Goal: Task Accomplishment & Management: Manage account settings

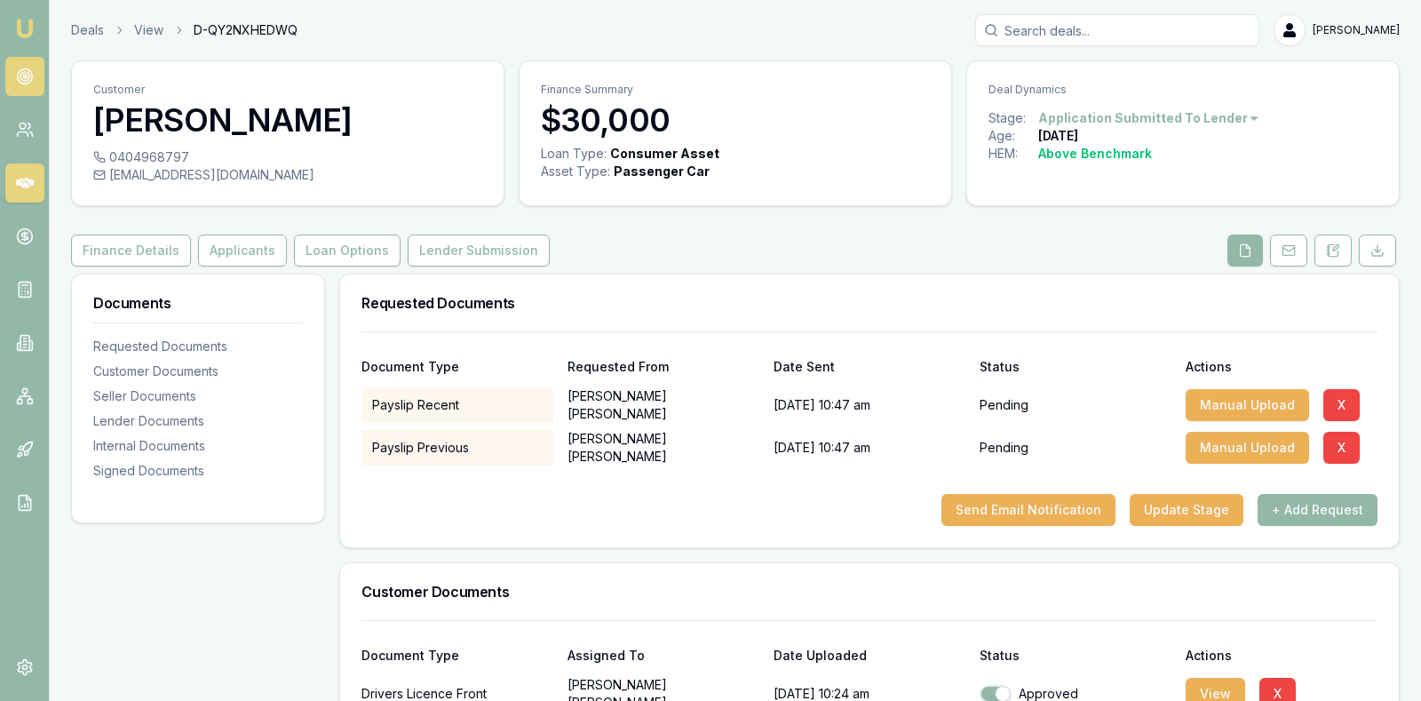
click at [29, 76] on circle at bounding box center [24, 76] width 9 height 9
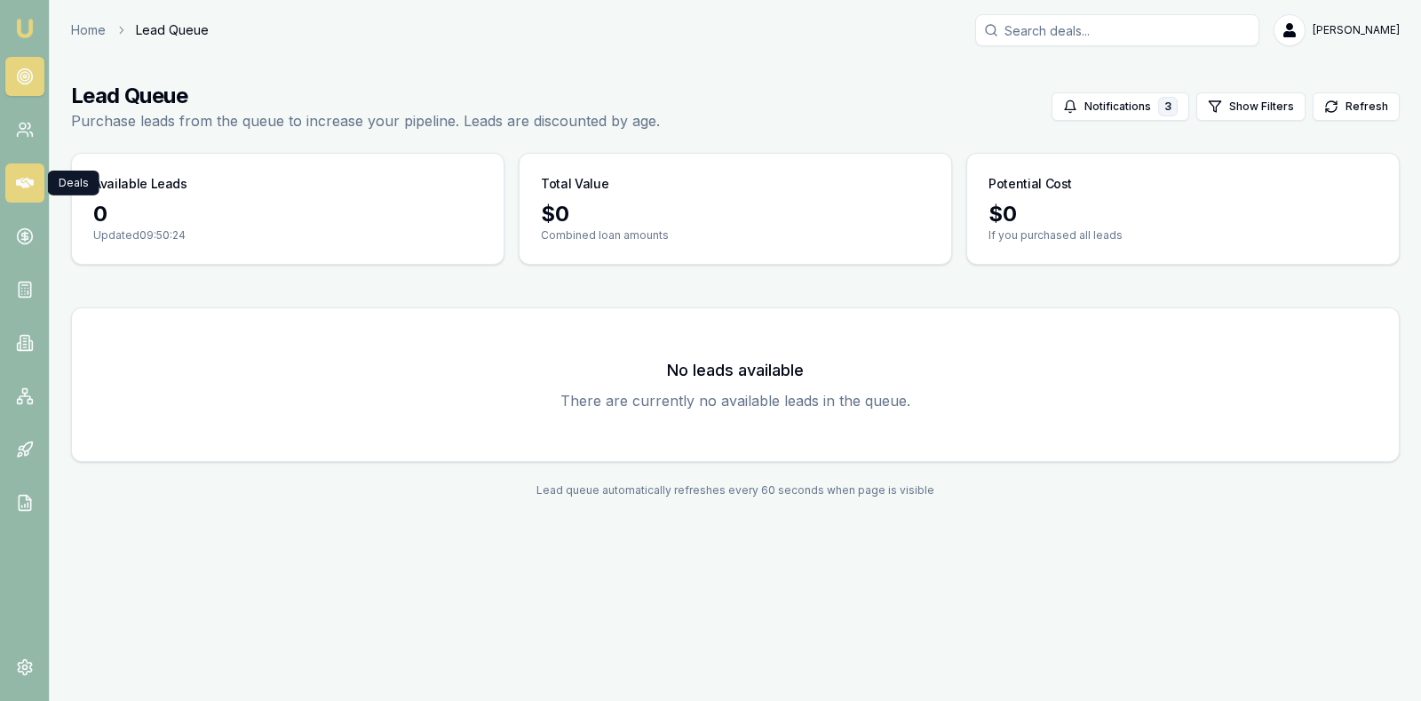
click at [25, 179] on icon at bounding box center [25, 183] width 18 height 11
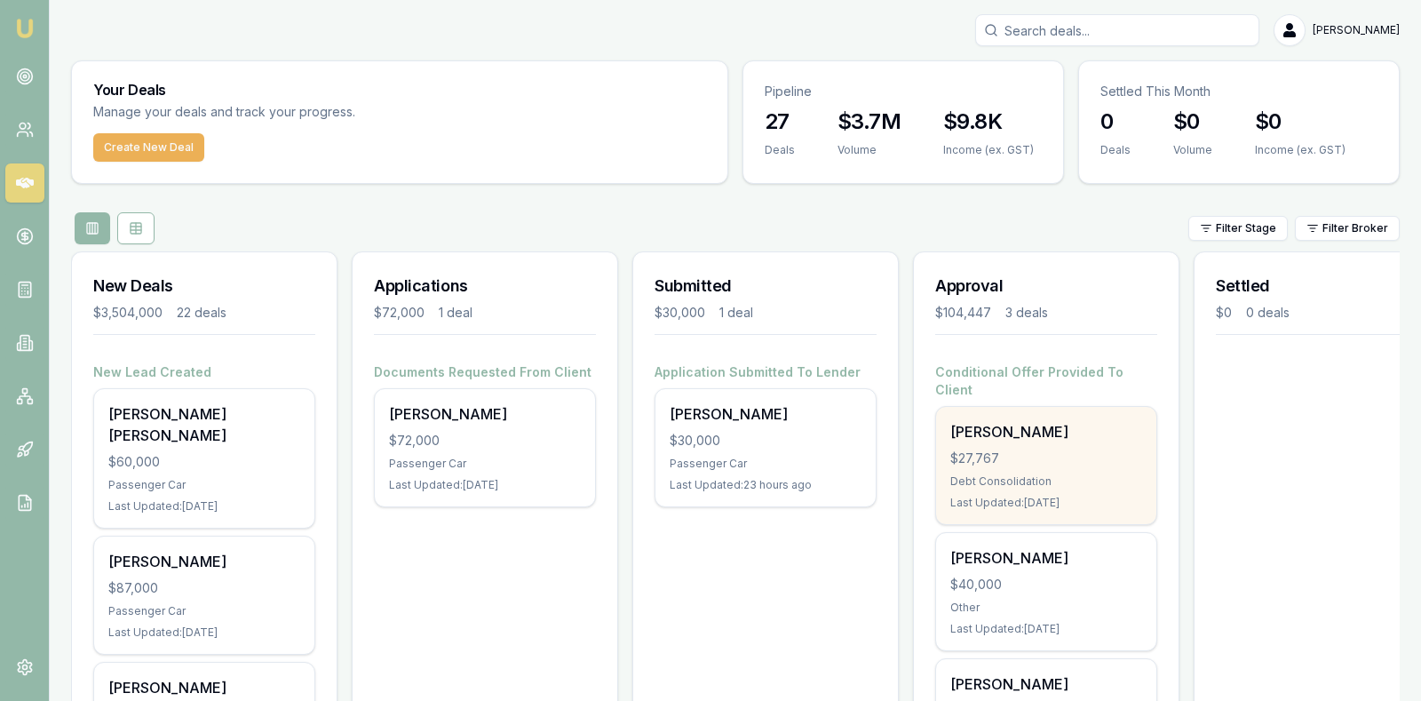
click at [1032, 449] on div "$27,767" at bounding box center [1046, 458] width 192 height 18
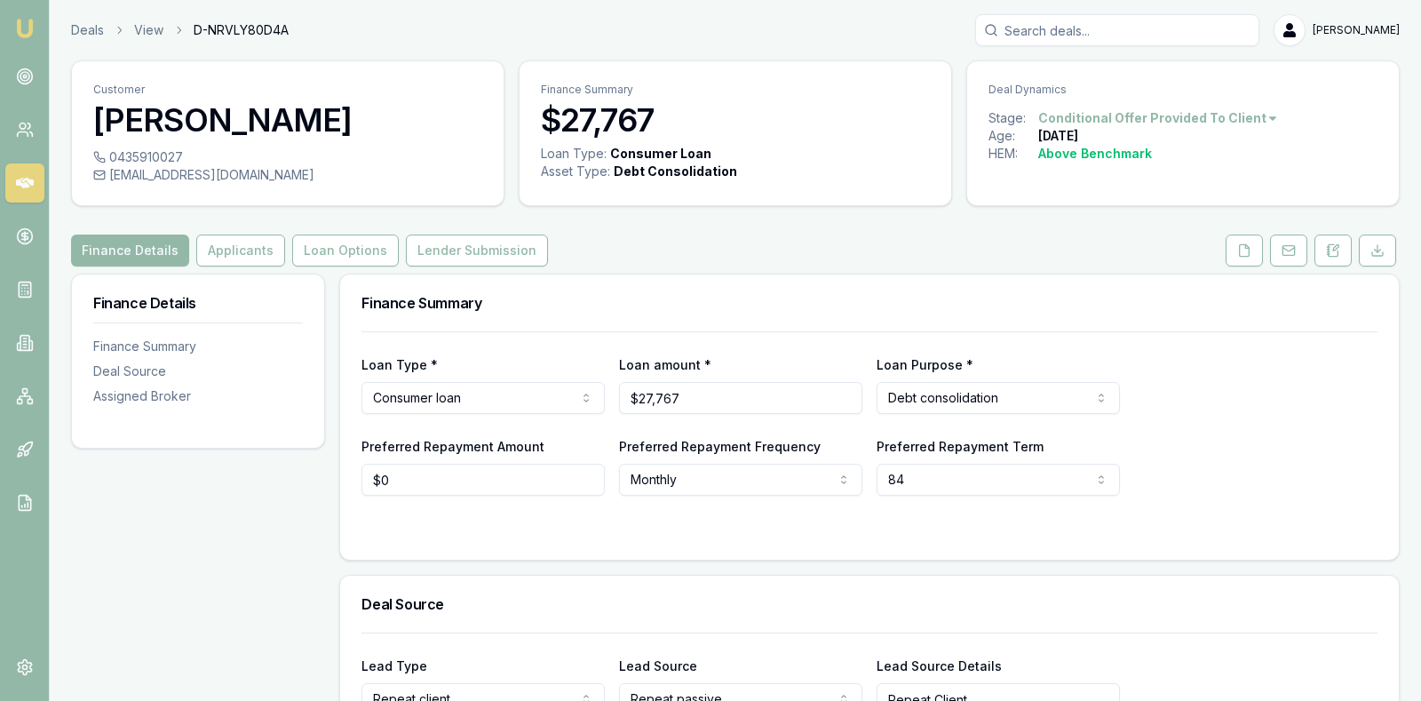
click at [1112, 247] on div "Finance Details Applicants Loan Options Lender Submission" at bounding box center [735, 251] width 1329 height 32
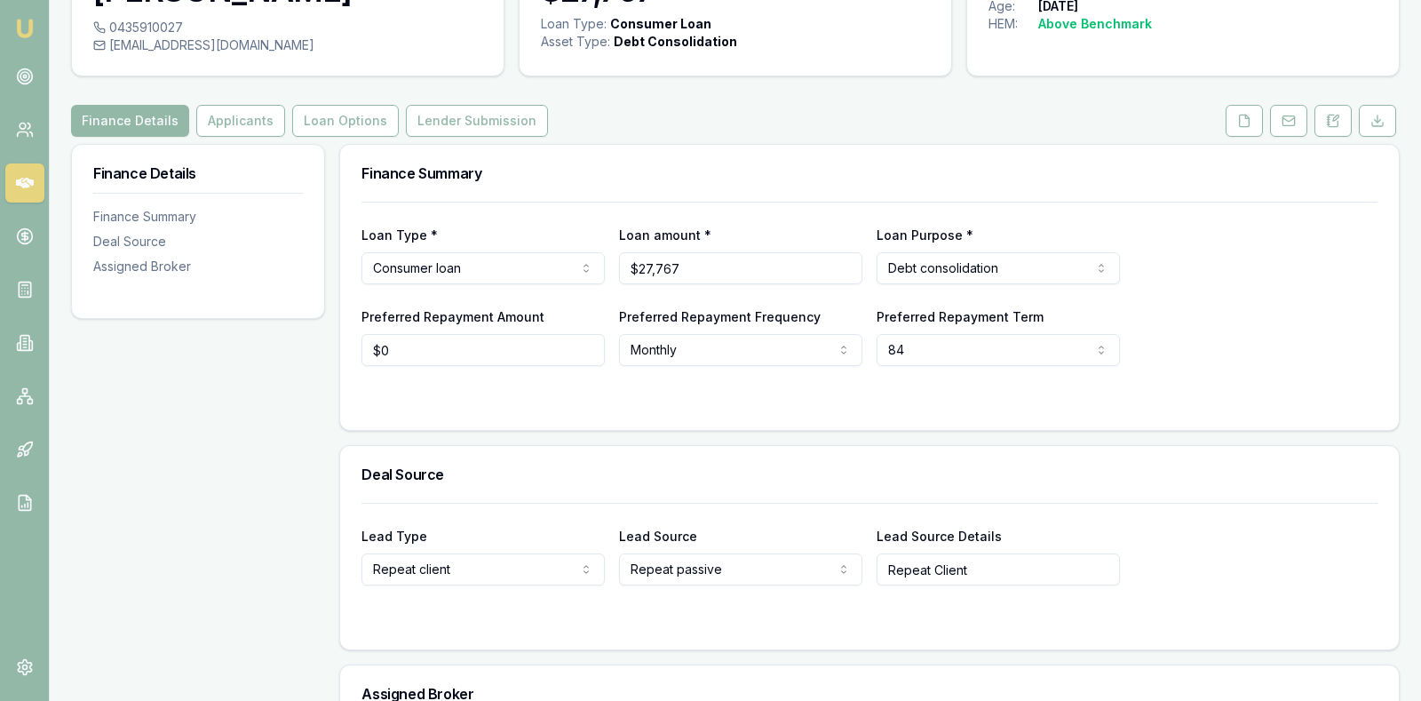
scroll to position [133, 0]
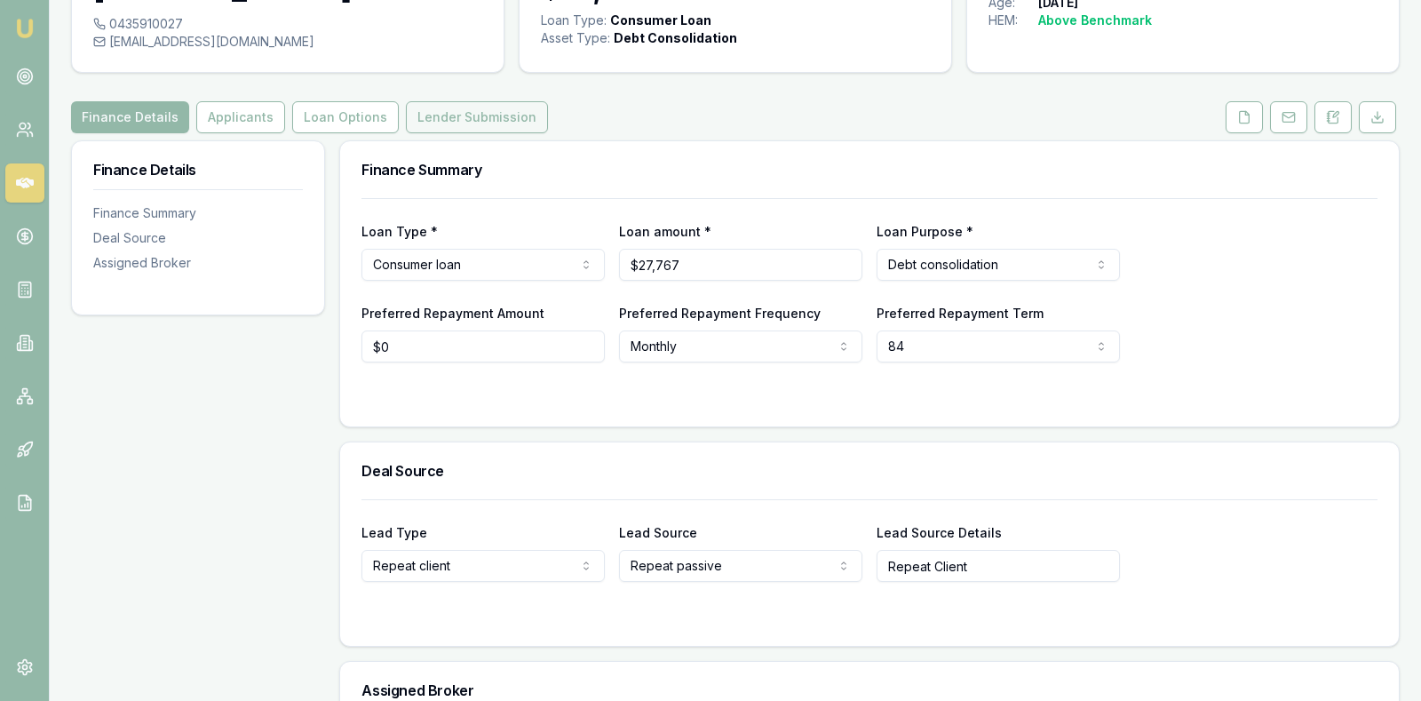
click at [496, 114] on button "Lender Submission" at bounding box center [477, 117] width 142 height 32
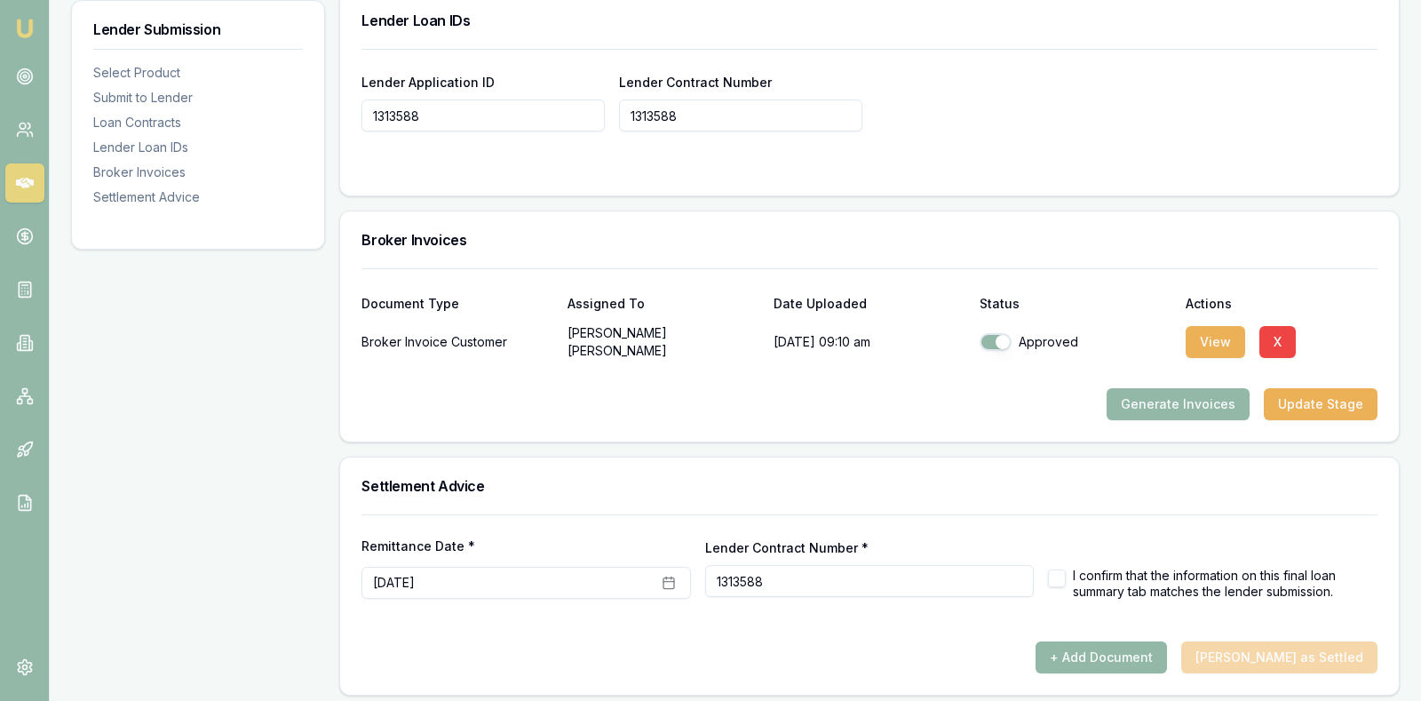
scroll to position [1290, 0]
click at [1131, 640] on button "+ Add Document" at bounding box center [1101, 656] width 131 height 32
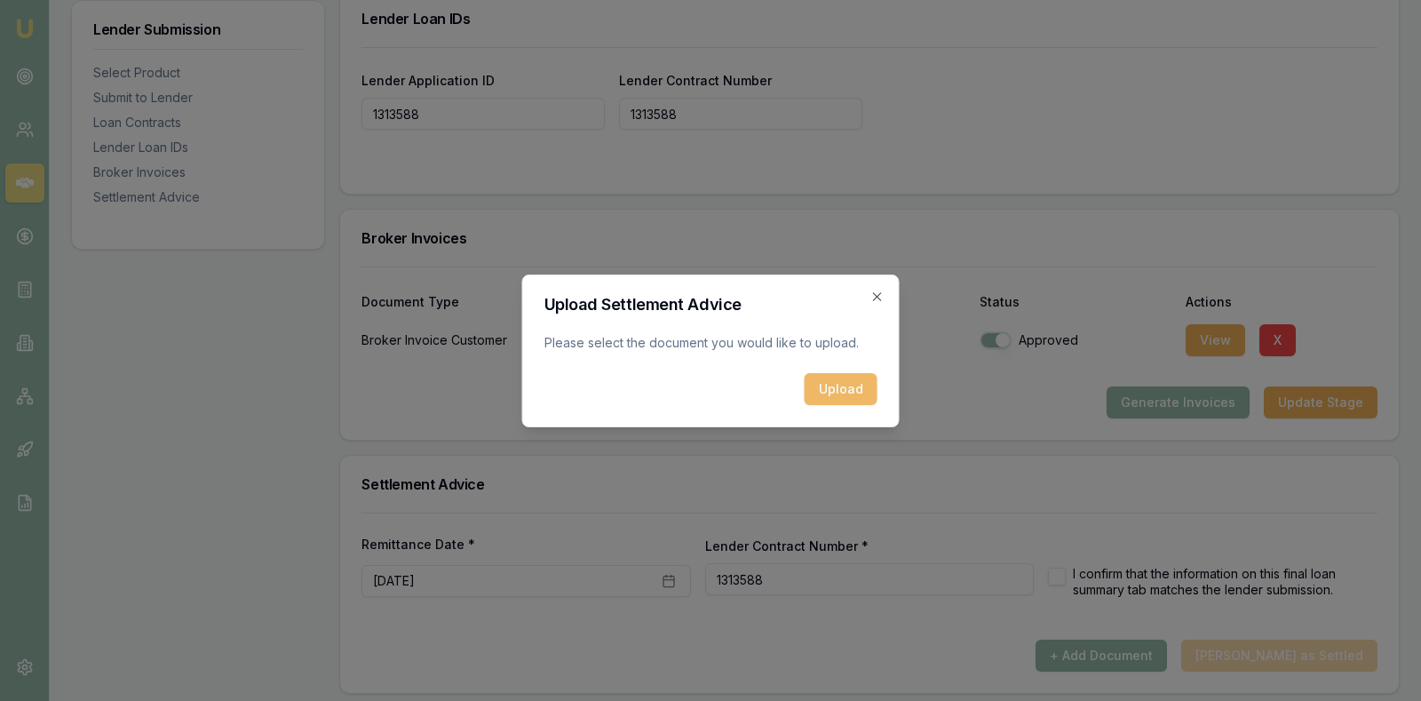
click at [855, 380] on button "Upload" at bounding box center [841, 389] width 73 height 32
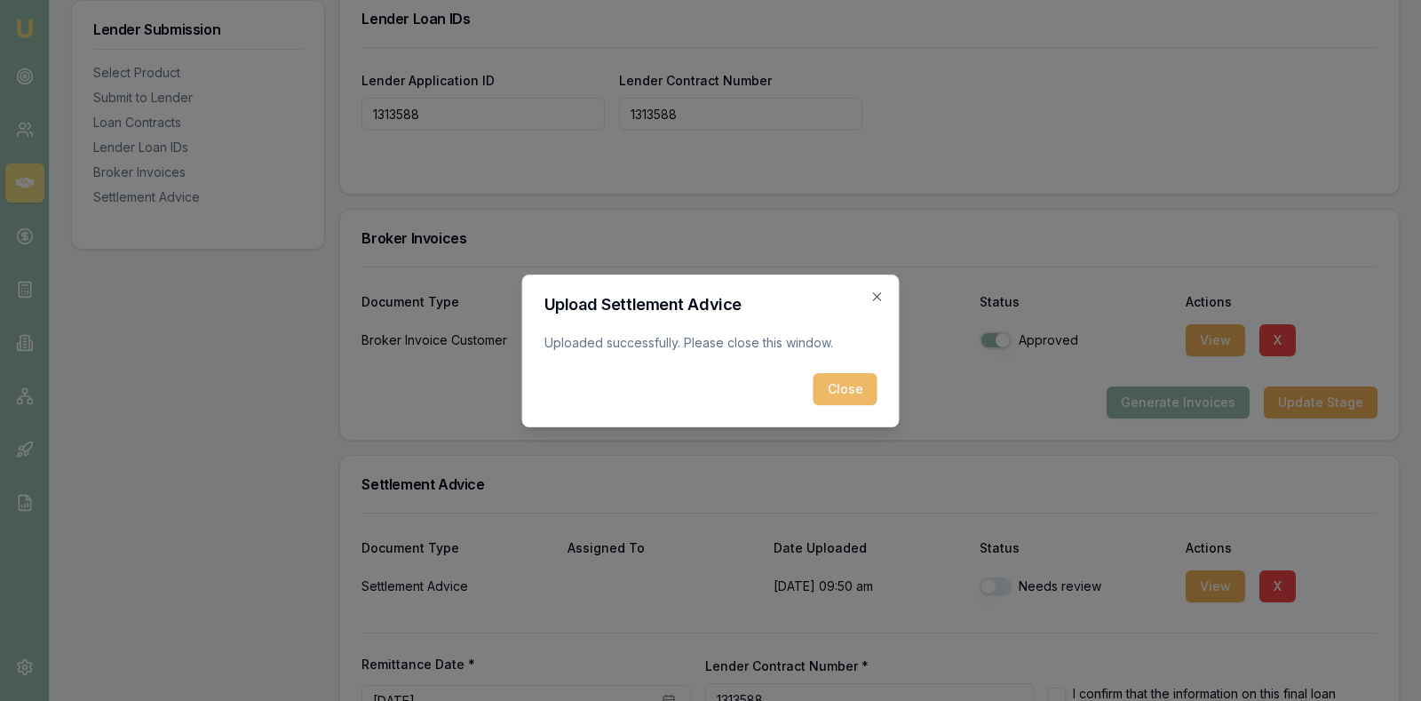
click at [856, 373] on button "Close" at bounding box center [846, 389] width 64 height 32
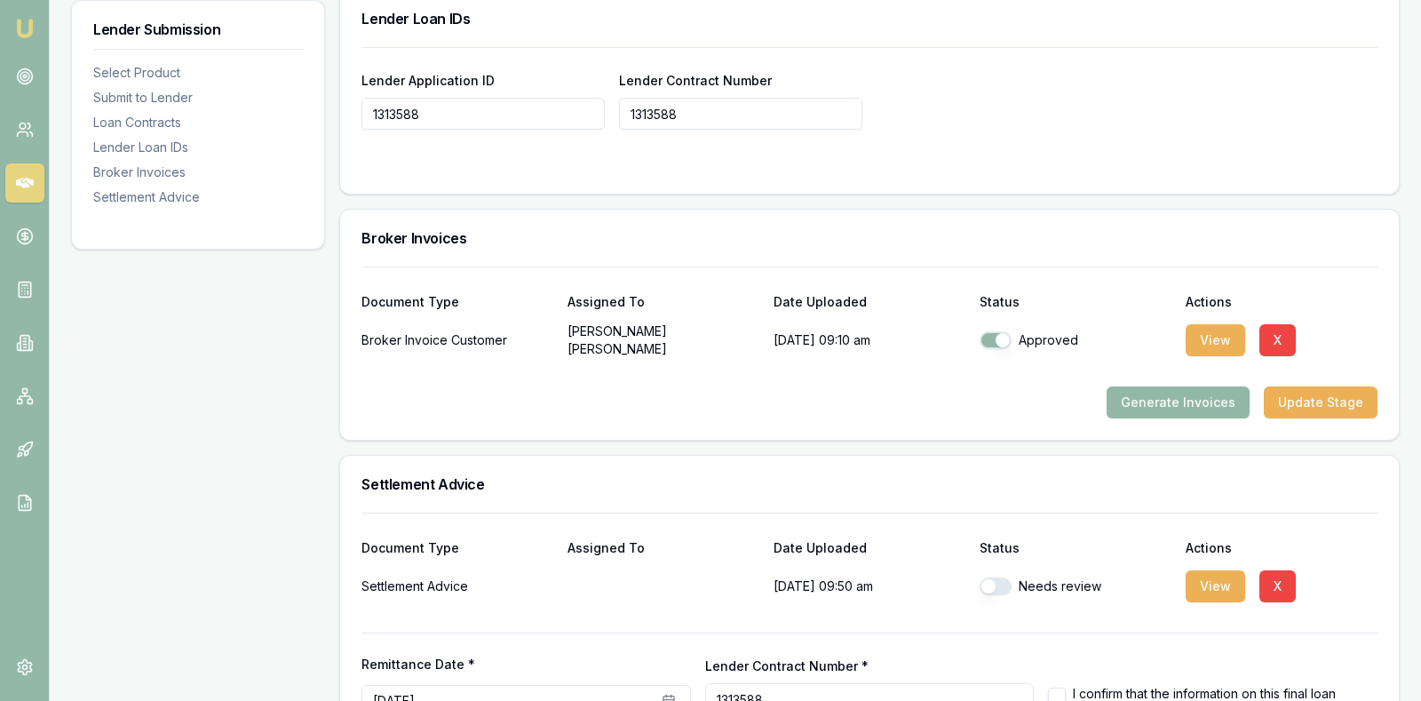
click at [991, 577] on button "button" at bounding box center [996, 586] width 32 height 18
checkbox input "true"
click at [1343, 561] on div "Settlement Advice 04/09/2025, 09:50 am Approved View X" at bounding box center [870, 582] width 1016 height 43
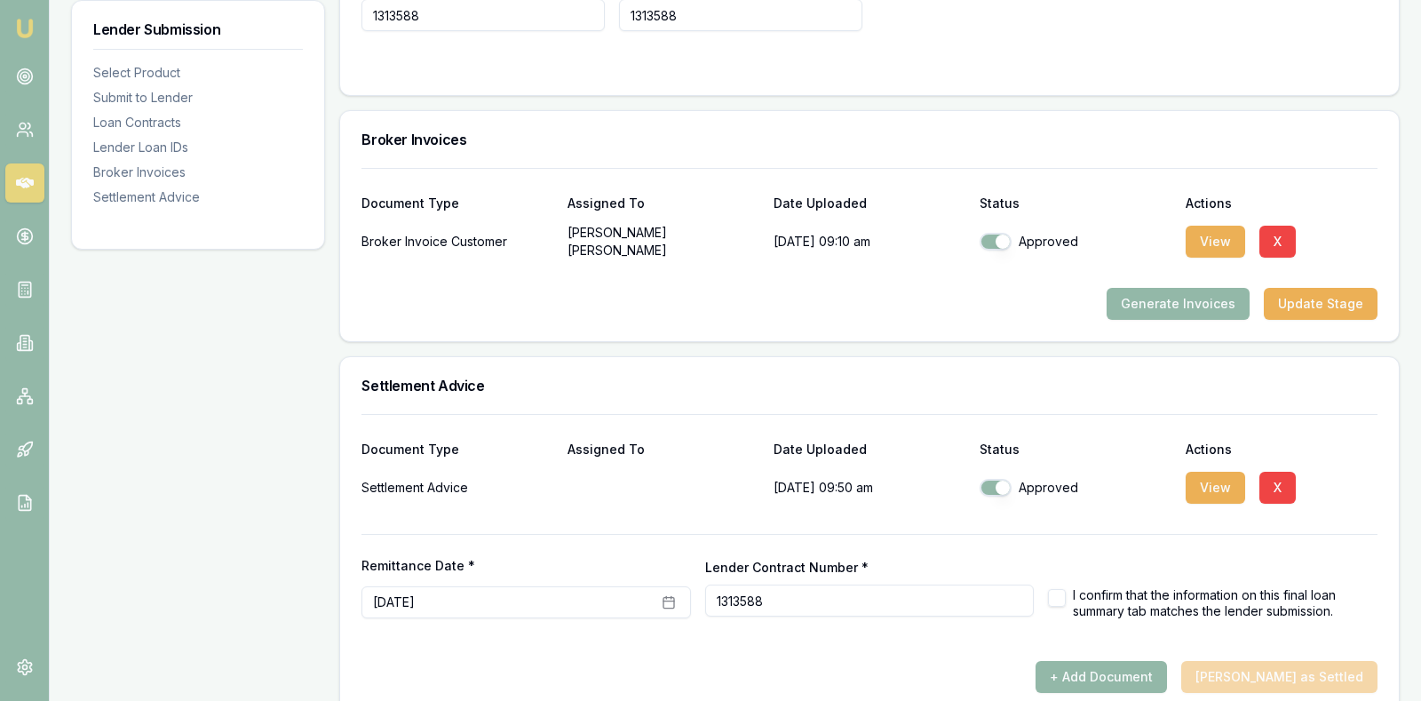
scroll to position [1410, 0]
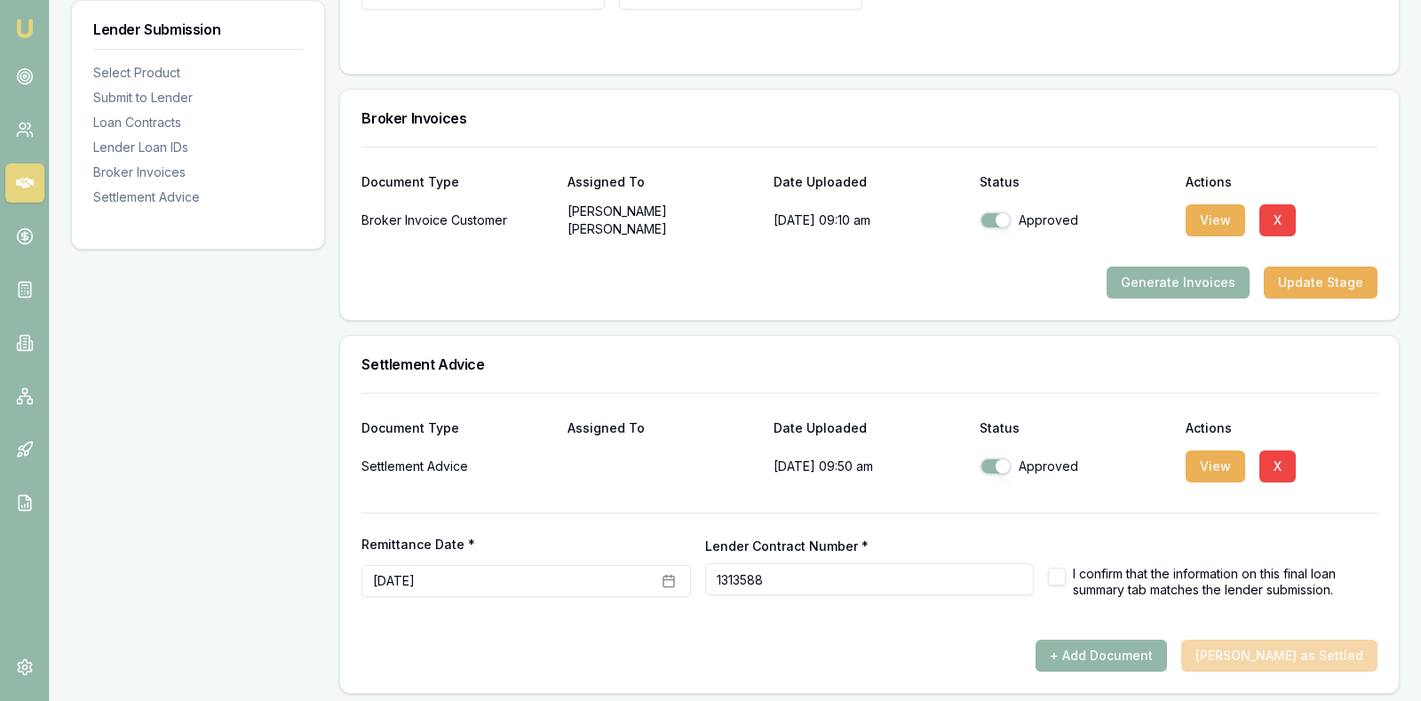
click at [1058, 568] on button "button" at bounding box center [1057, 577] width 18 height 18
checkbox input "true"
click at [664, 627] on div at bounding box center [870, 632] width 1016 height 14
click at [1332, 640] on button "Mark Deal as Settled" at bounding box center [1279, 656] width 196 height 32
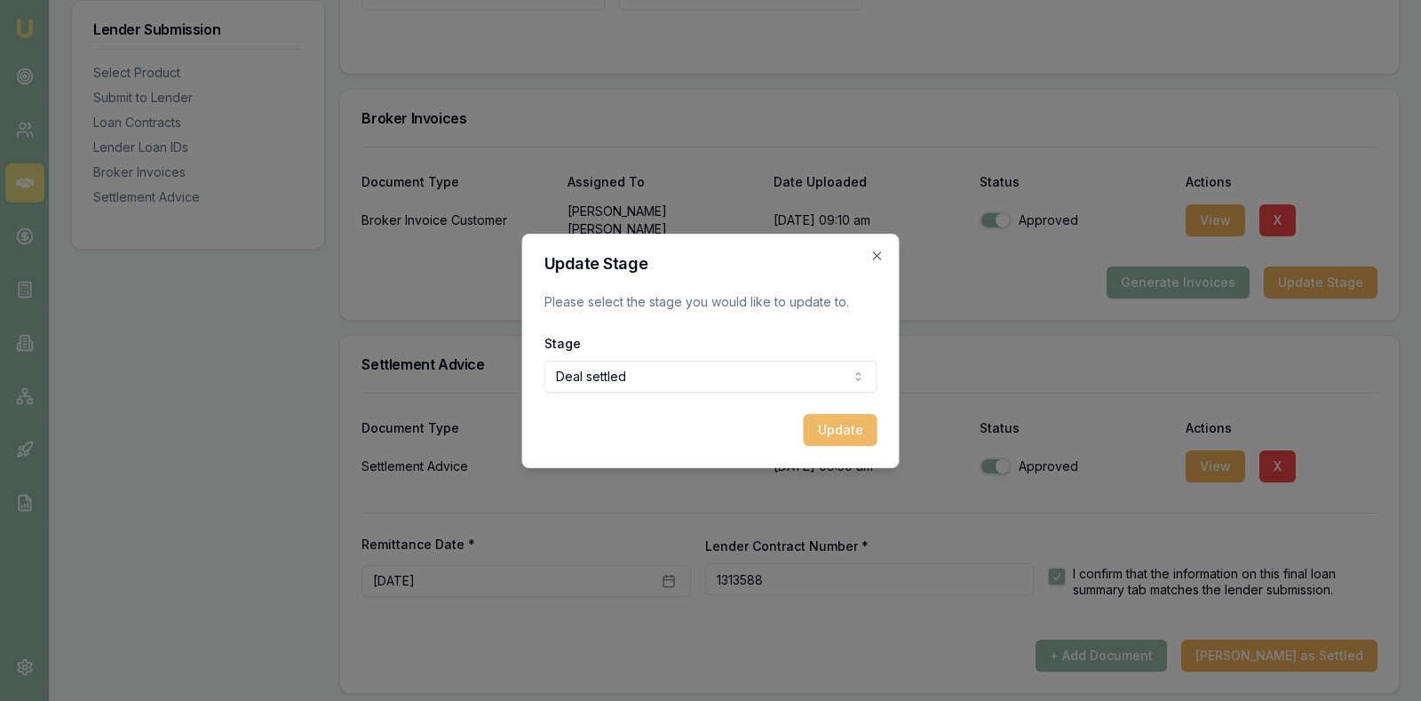
click at [832, 423] on button "Update" at bounding box center [841, 430] width 74 height 32
checkbox input "false"
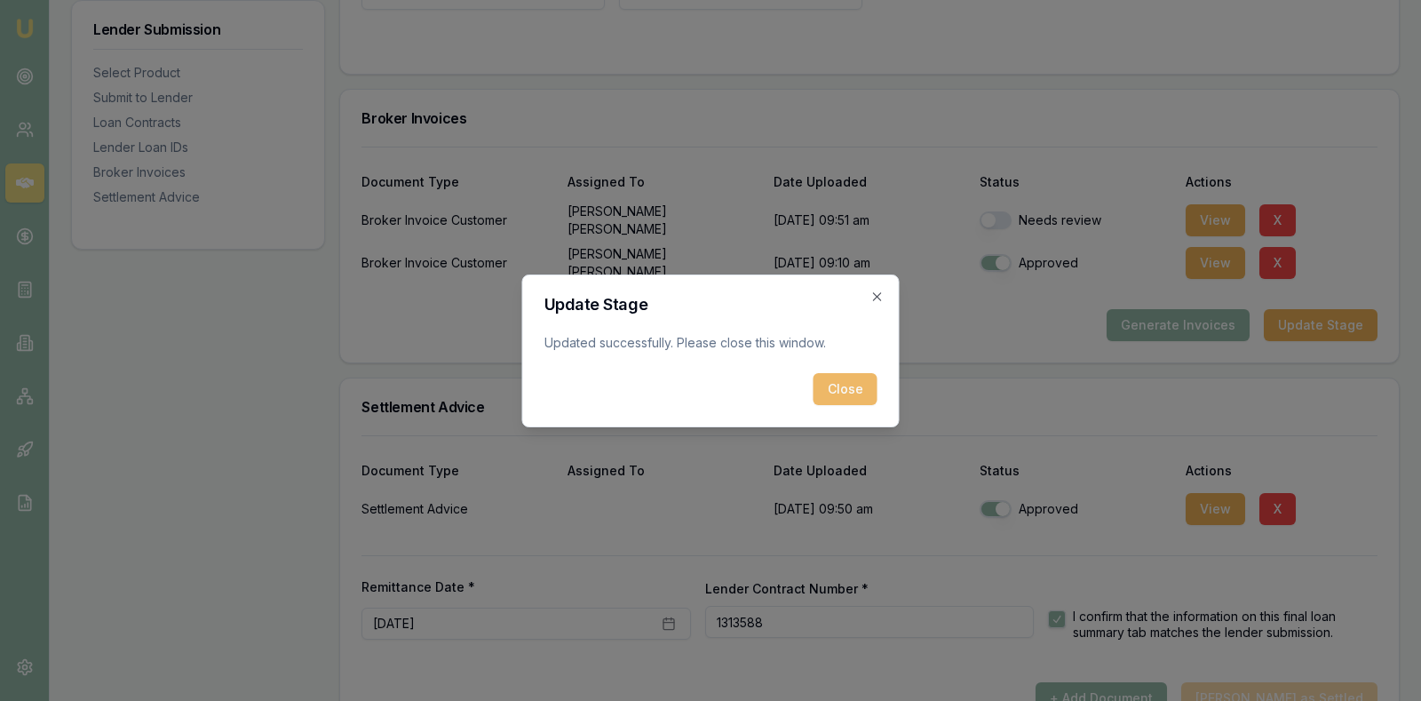
click at [838, 379] on button "Close" at bounding box center [846, 389] width 64 height 32
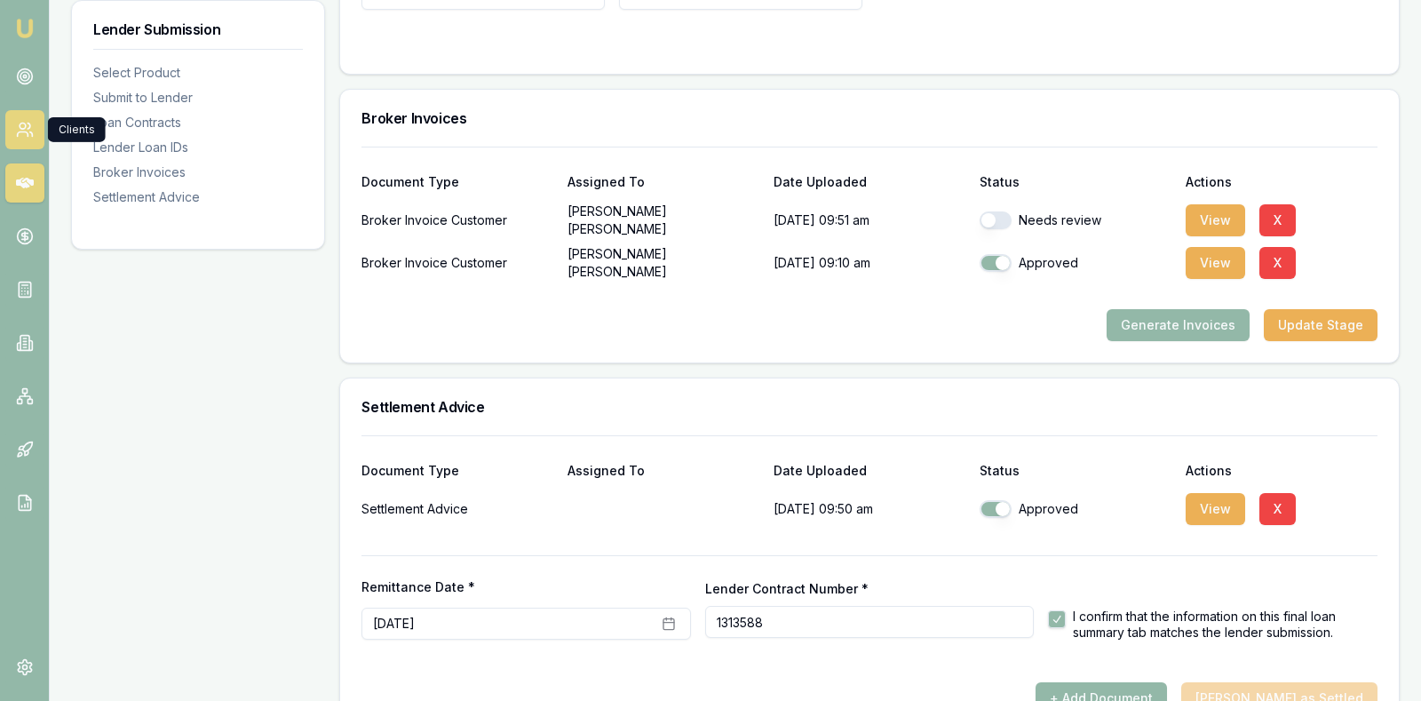
click at [28, 135] on icon at bounding box center [22, 134] width 11 height 4
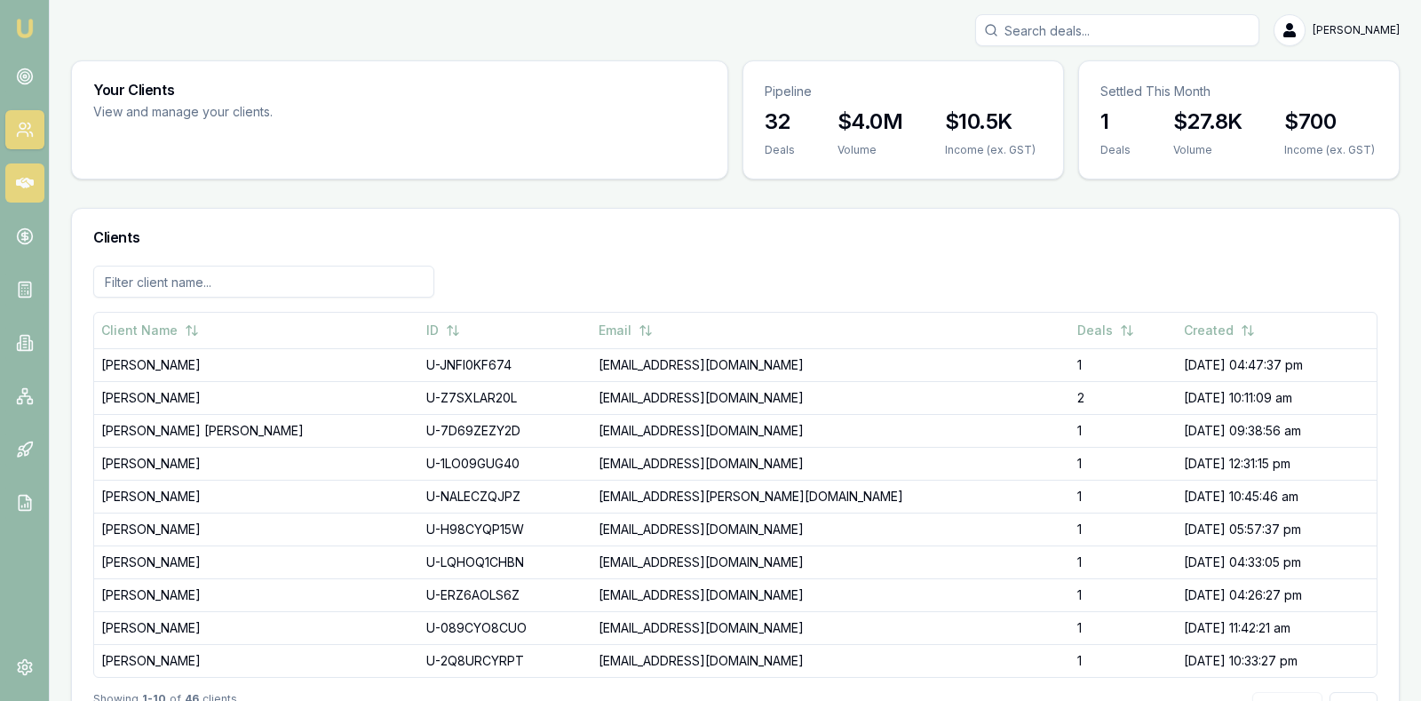
click at [22, 194] on link at bounding box center [24, 182] width 39 height 39
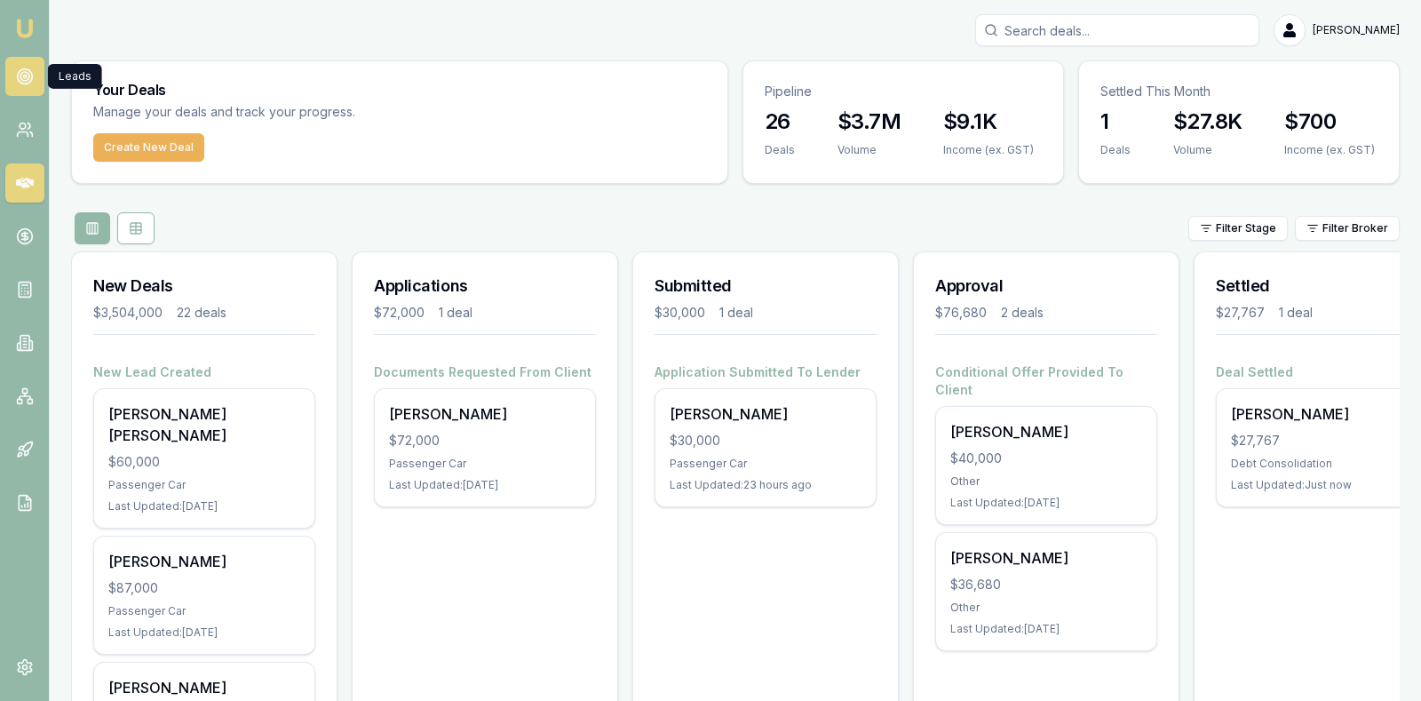
click at [22, 78] on icon at bounding box center [25, 77] width 18 height 18
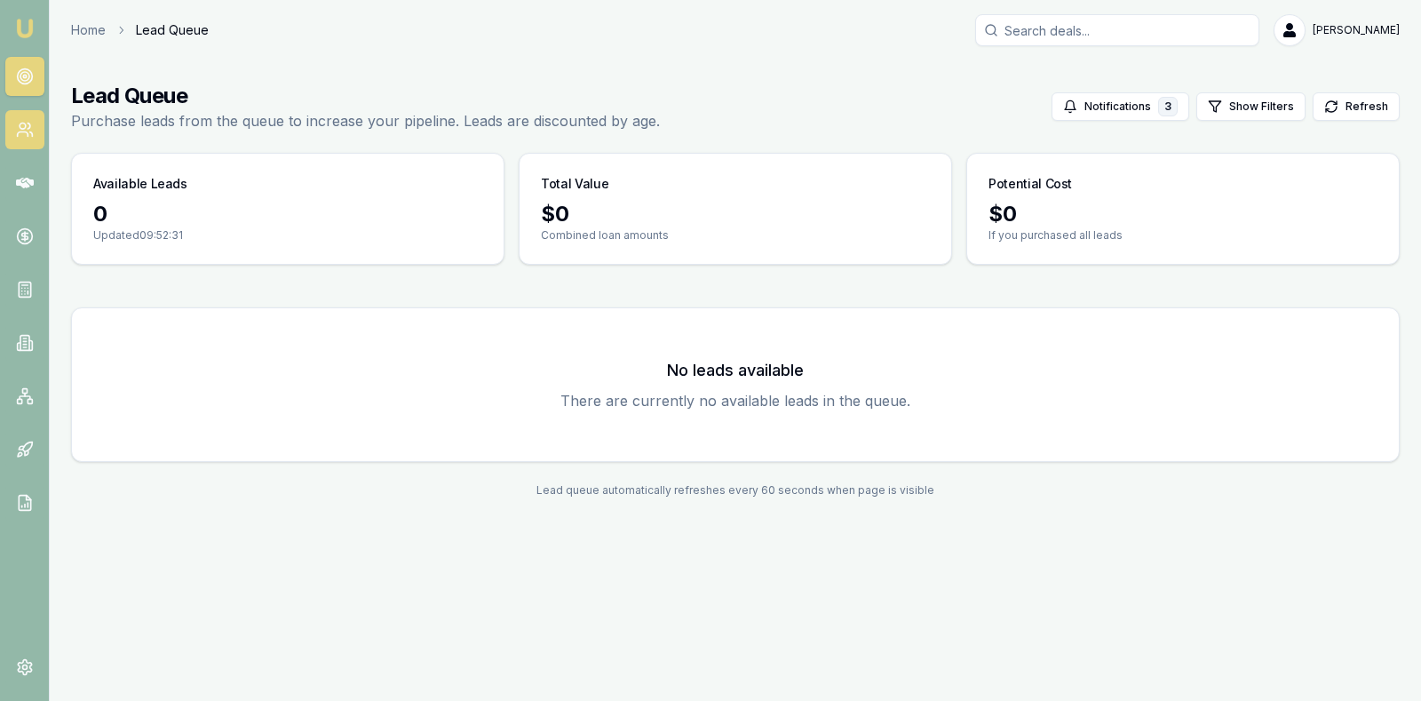
click at [28, 131] on icon at bounding box center [25, 130] width 18 height 18
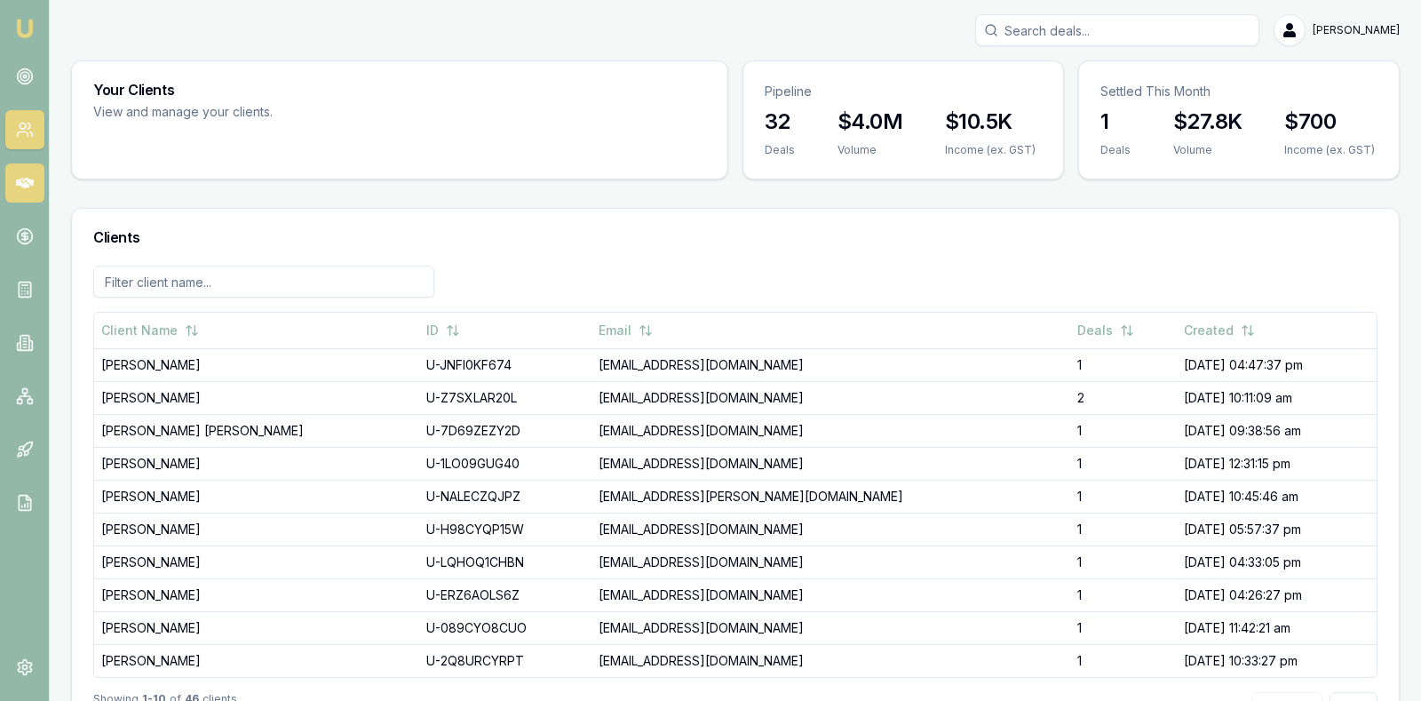
click at [28, 186] on icon at bounding box center [25, 183] width 18 height 11
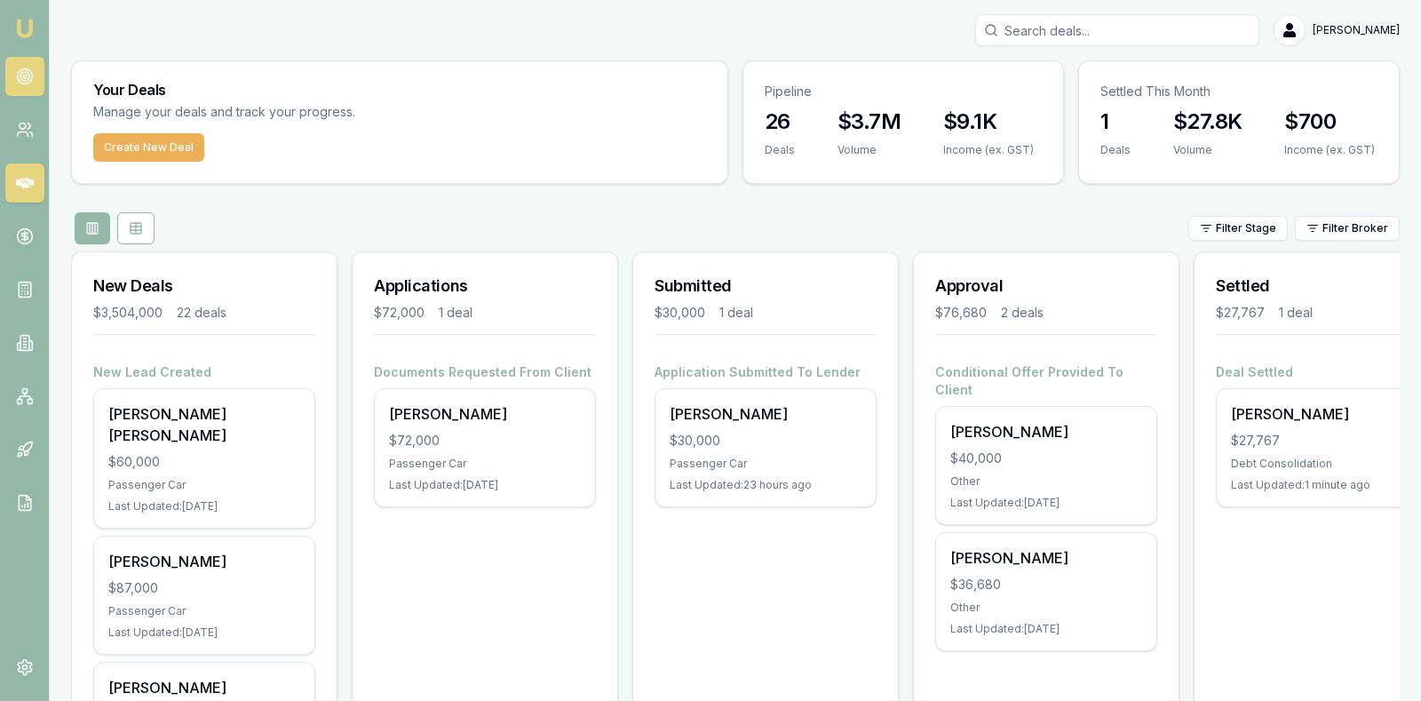
click at [20, 78] on circle at bounding box center [24, 76] width 9 height 9
click at [28, 77] on circle at bounding box center [24, 76] width 9 height 9
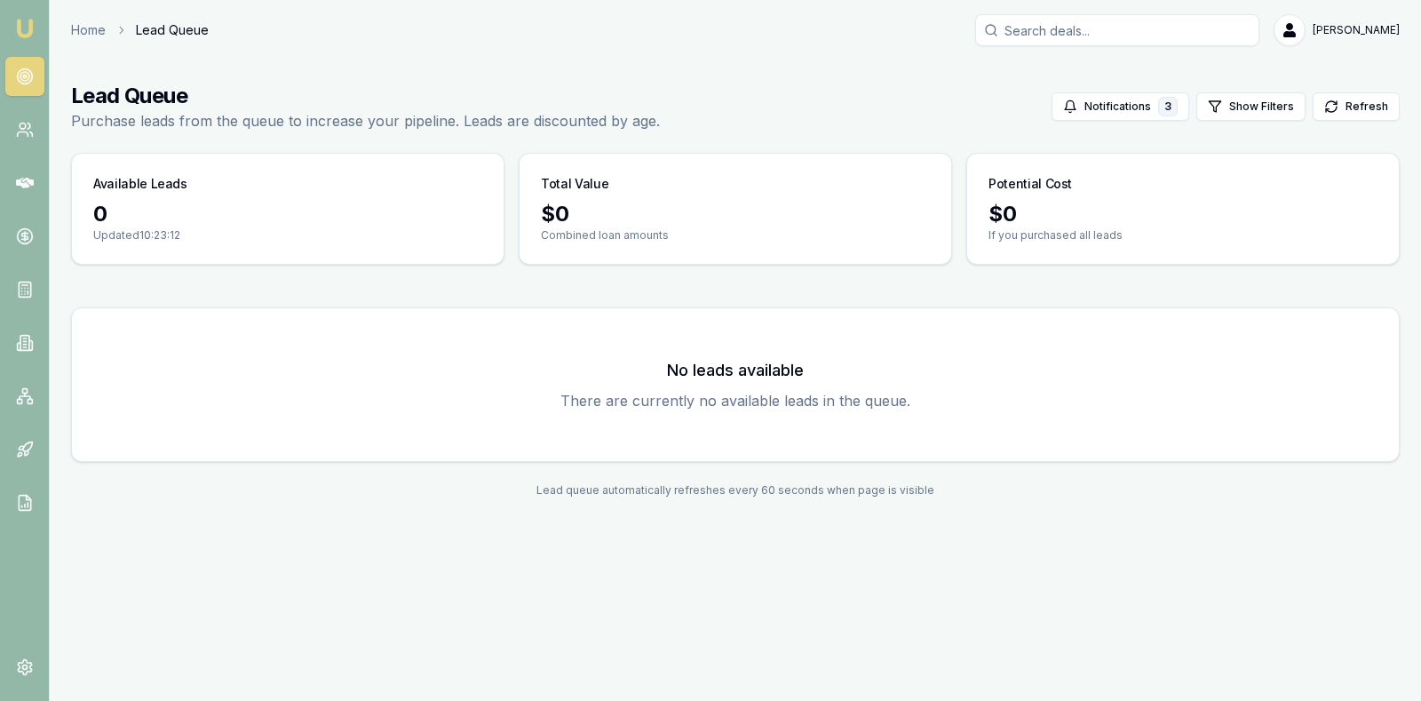
click at [823, 91] on div "Lead Queue Purchase leads from the queue to increase your pipeline. Leads are d…" at bounding box center [735, 107] width 1329 height 50
